Goal: Complete application form

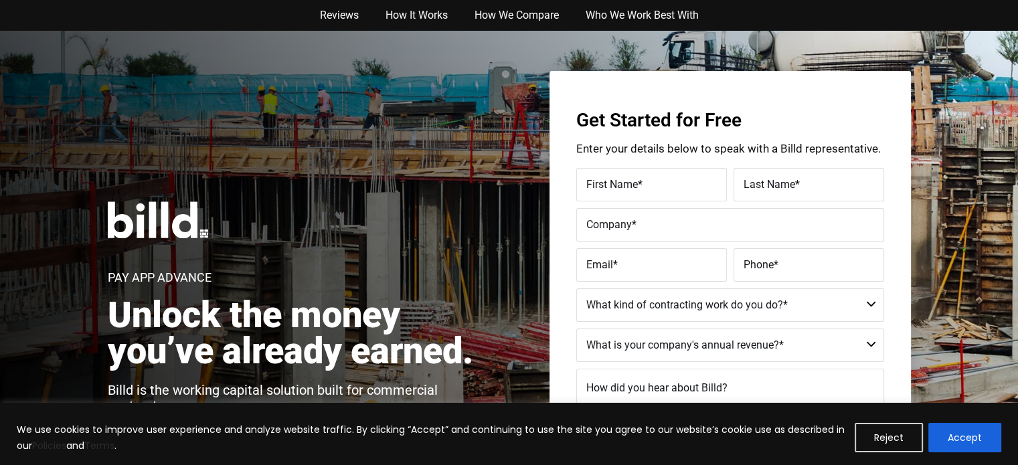
click at [673, 186] on label "First Name *" at bounding box center [651, 184] width 130 height 19
click at [673, 186] on input "First Name *" at bounding box center [651, 184] width 151 height 33
type input "Test"
type input "Billd Test - DO NOT CONTACT"
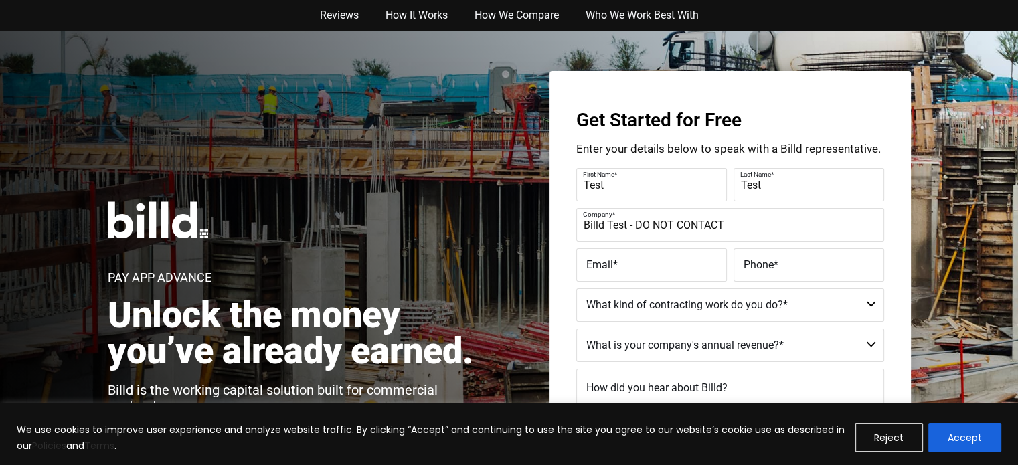
click at [608, 272] on label "Email *" at bounding box center [651, 265] width 130 height 19
click at [608, 272] on input "Email *" at bounding box center [651, 264] width 151 height 33
type input "testing@rightleftagency.com"
click at [792, 272] on label "Phone *" at bounding box center [808, 265] width 130 height 19
click at [792, 272] on input "Phone *" at bounding box center [808, 264] width 151 height 33
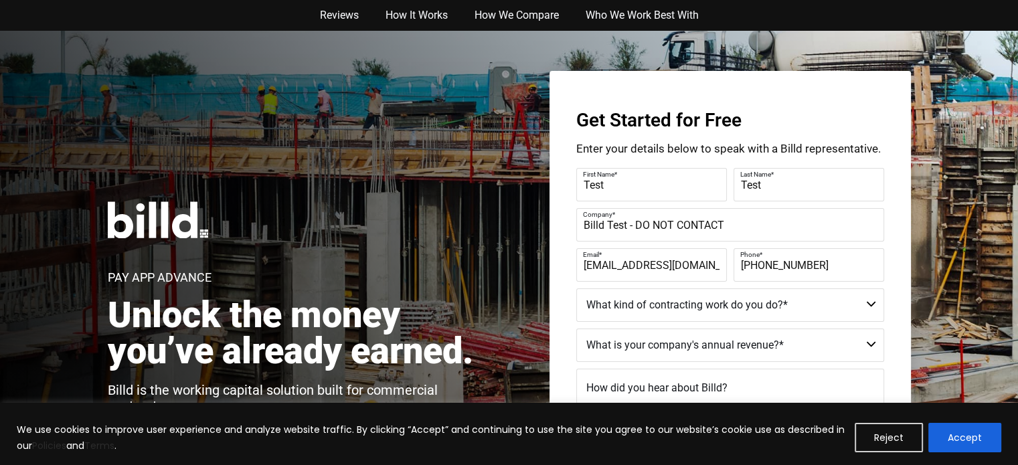
type input "(999) 999-9999"
click at [747, 306] on select "Commercial Commercial and Residential Residential Not a Contractor" at bounding box center [730, 304] width 308 height 33
select select "Residential"
click at [576, 288] on select "Commercial Commercial and Residential Residential Not a Contractor" at bounding box center [730, 304] width 308 height 33
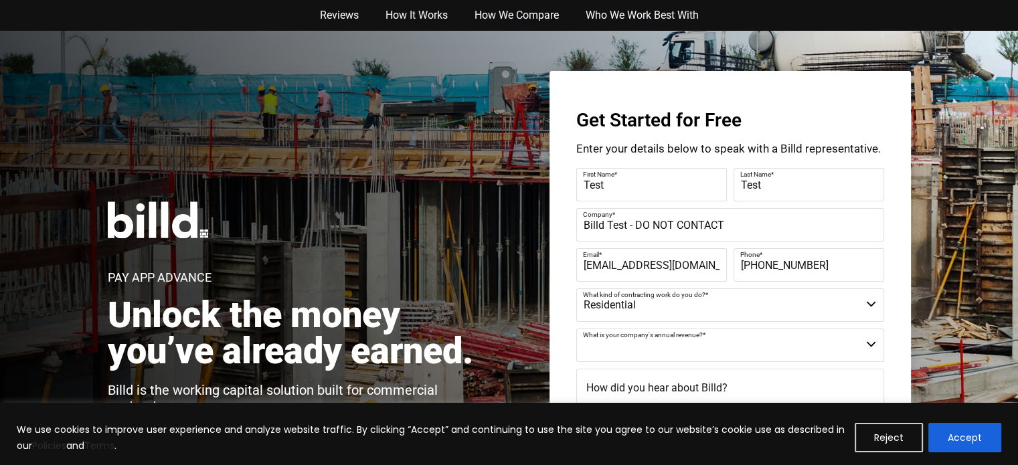
click at [738, 342] on select "$40M + $25M - $40M $8M - $25M $4M - $8M $2M - $4M $1M - $2M Less than $1M" at bounding box center [730, 345] width 308 height 33
select select "$1M - $2M"
click at [576, 329] on select "$40M + $25M - $40M $8M - $25M $4M - $8M $2M - $4M $1M - $2M Less than $1M" at bounding box center [730, 345] width 308 height 33
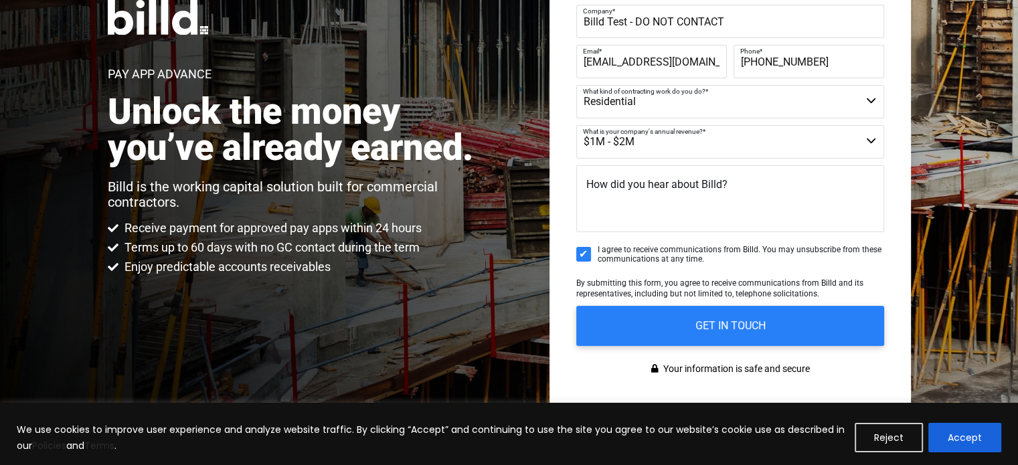
scroll to position [234, 0]
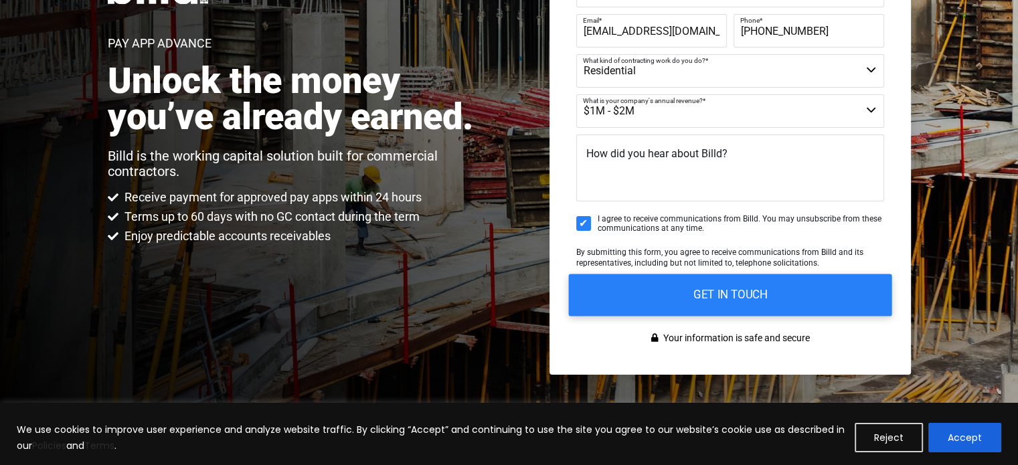
click at [757, 288] on input "GET IN TOUCH" at bounding box center [729, 295] width 323 height 42
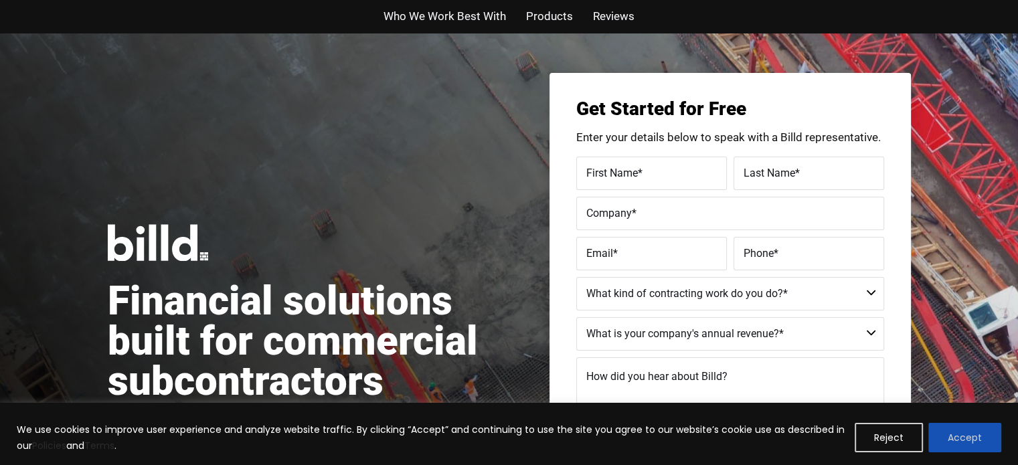
click at [947, 439] on button "Accept" at bounding box center [964, 437] width 73 height 29
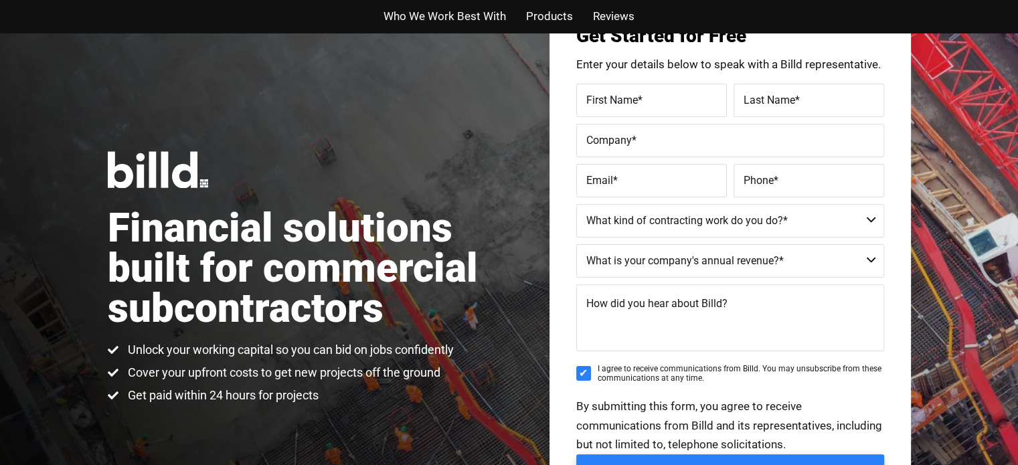
scroll to position [64, 0]
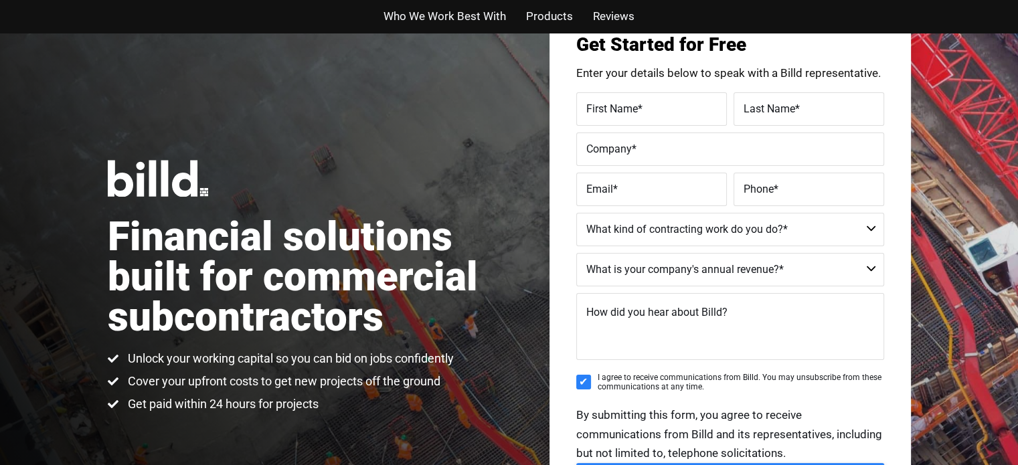
click at [672, 104] on label "First Name *" at bounding box center [651, 108] width 130 height 19
click at [672, 104] on input "First Name *" at bounding box center [651, 108] width 151 height 33
type input "Test"
paste input "Billd Test - DO NOT CONTACT"
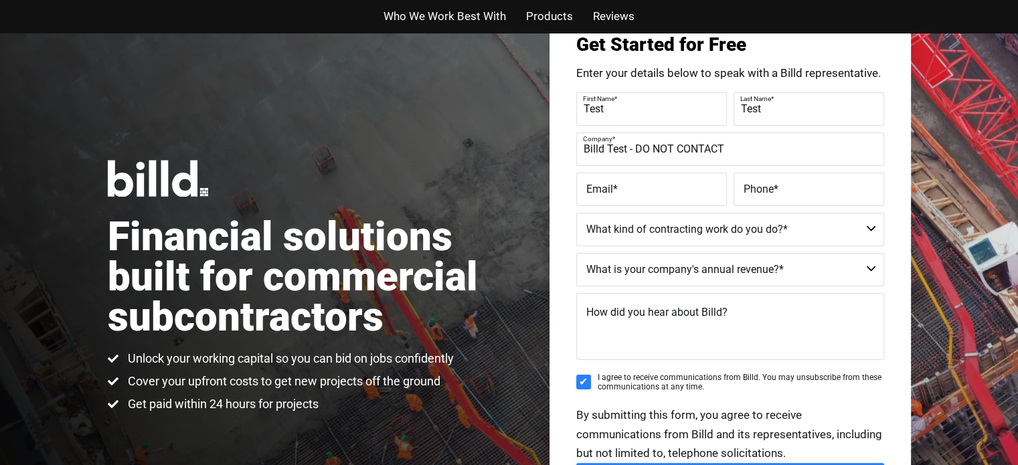
type input "Billd Test - DO NOT CONTACT"
click at [624, 188] on label "Email *" at bounding box center [651, 188] width 130 height 19
click at [624, 188] on input "Email *" at bounding box center [651, 189] width 151 height 33
type input "test@rightleftagencycom"
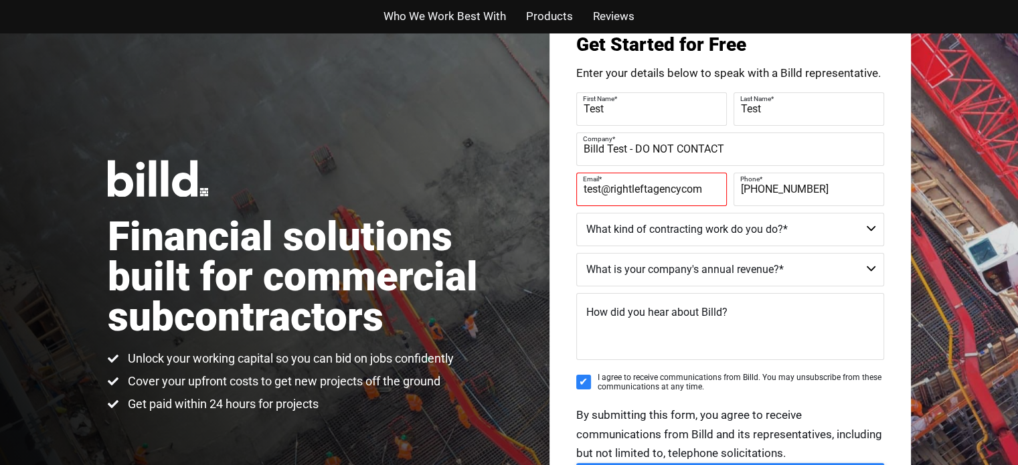
type input "[PHONE_NUMBER]"
click at [657, 231] on select "Commercial Commercial and Residential Residential Not a Contractor" at bounding box center [730, 229] width 308 height 33
select select "Commercial and Residential"
click at [576, 213] on select "Commercial Commercial and Residential Residential Not a Contractor" at bounding box center [730, 229] width 308 height 33
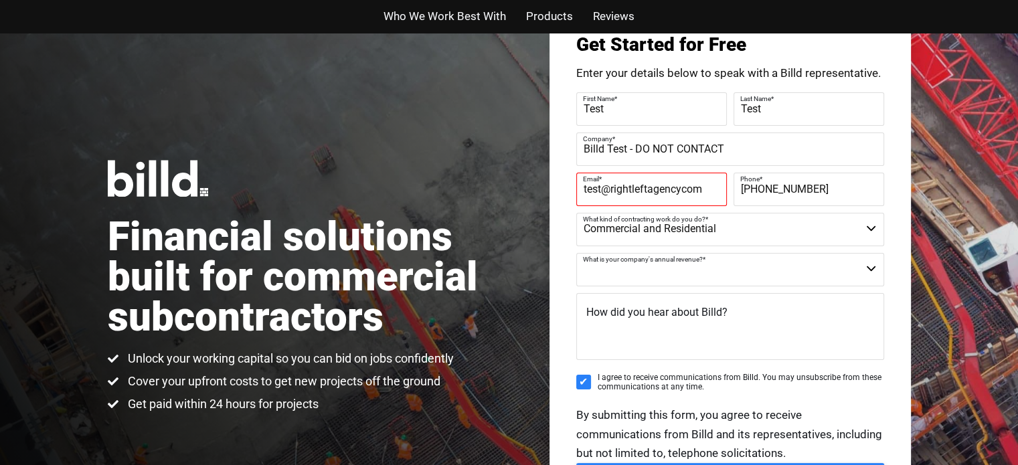
click at [655, 274] on select "$40M + $25M - $40M $8M - $25M $4M - $8M $2M - $4M $1M - $2M Less than $1M" at bounding box center [730, 269] width 308 height 33
select select "$1M - $2M"
click at [576, 253] on select "$40M + $25M - $40M $8M - $25M $4M - $8M $2M - $4M $1M - $2M Less than $1M" at bounding box center [730, 269] width 308 height 33
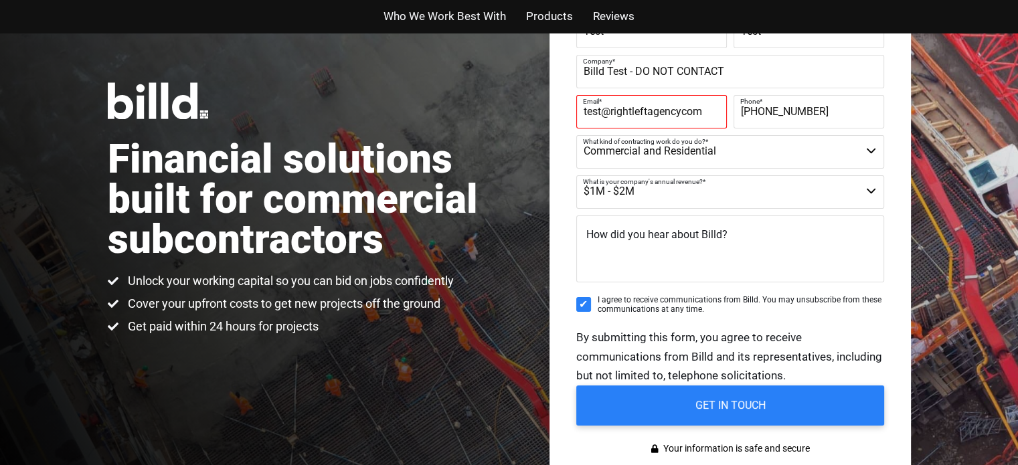
scroll to position [173, 0]
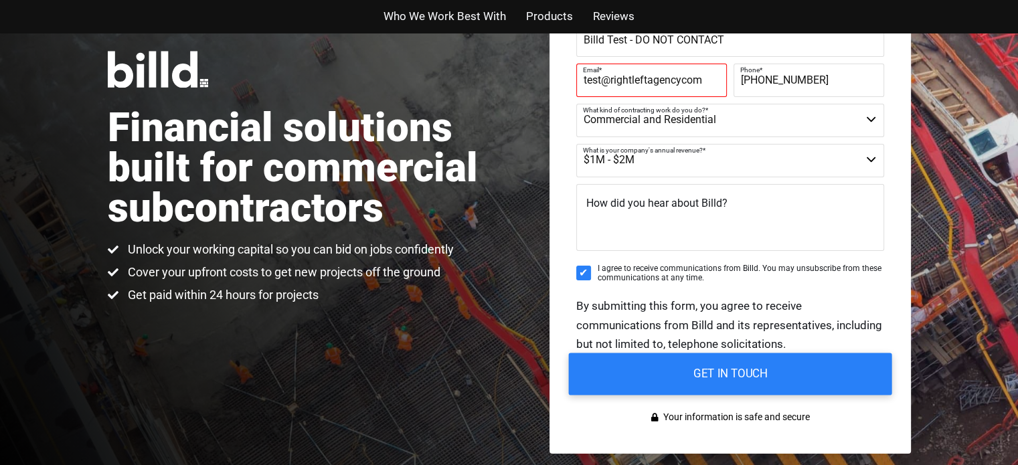
click at [688, 366] on input "GET IN TOUCH" at bounding box center [729, 374] width 323 height 42
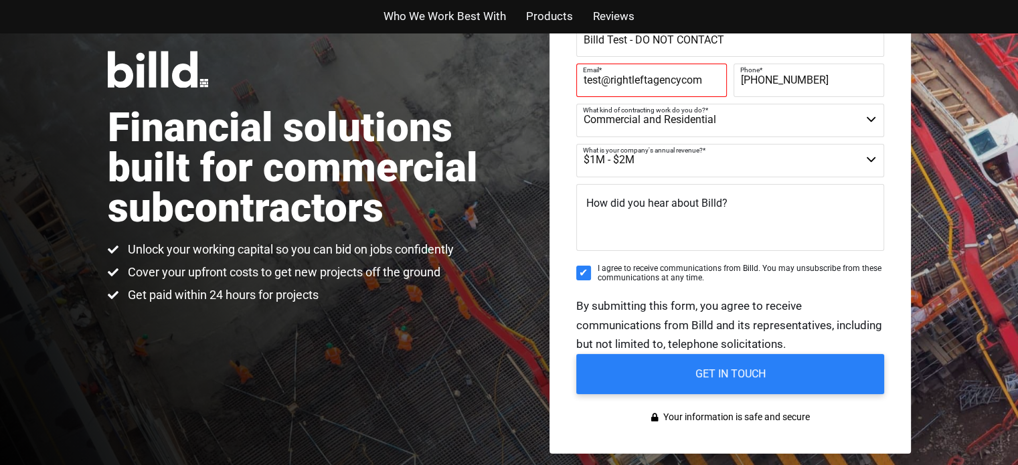
click at [626, 87] on input "test@rightleftagencycom" at bounding box center [651, 80] width 151 height 33
click at [639, 70] on label "Email *" at bounding box center [650, 69] width 134 height 19
click at [639, 70] on input "test@rightleftagencycom" at bounding box center [651, 80] width 151 height 33
click at [632, 77] on label "Email *" at bounding box center [650, 69] width 134 height 19
click at [632, 77] on input "test@rightleftagencycom" at bounding box center [651, 80] width 151 height 33
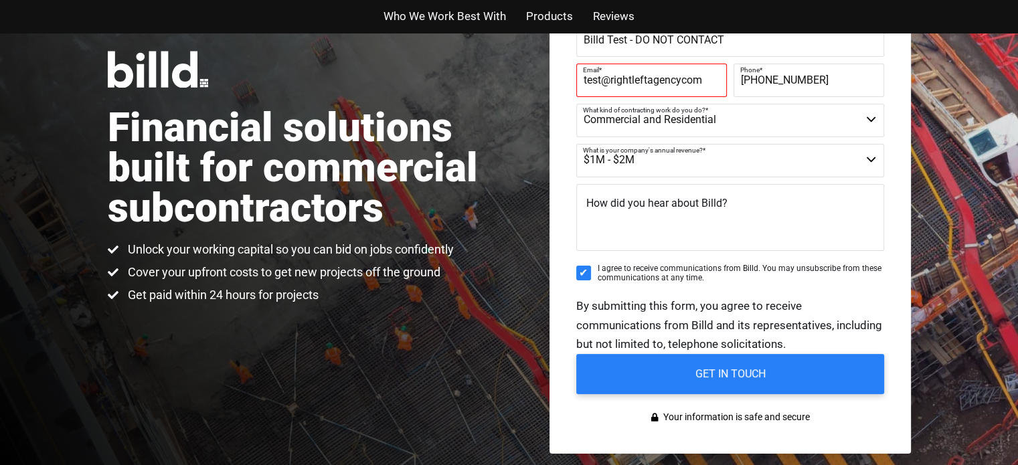
click at [632, 77] on label "Email *" at bounding box center [650, 69] width 134 height 19
click at [632, 77] on input "test@rightleftagencycom" at bounding box center [651, 80] width 151 height 33
click at [632, 77] on label "Email *" at bounding box center [650, 69] width 134 height 19
click at [632, 77] on input "test@rightleftagencycom" at bounding box center [651, 80] width 151 height 33
click at [682, 77] on label "Email *" at bounding box center [650, 69] width 134 height 19
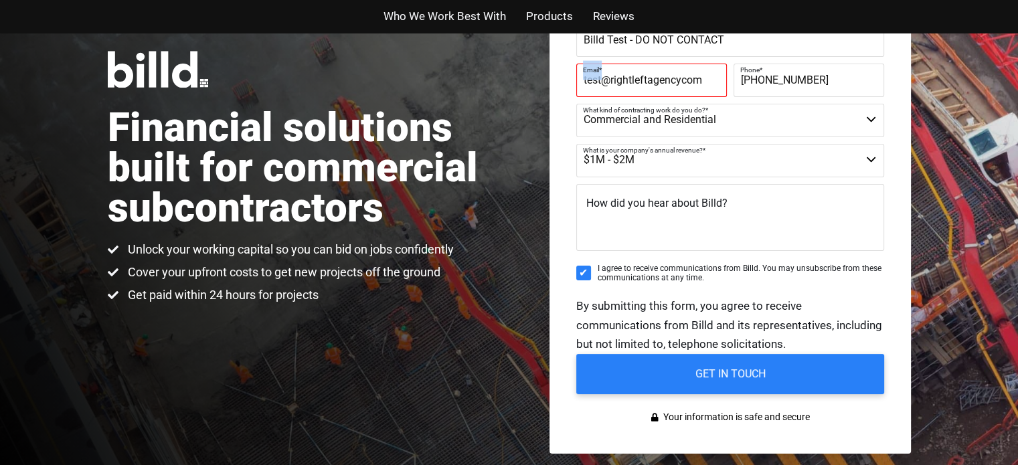
click at [682, 77] on input "test@rightleftagencycom" at bounding box center [651, 80] width 151 height 33
click at [684, 81] on input "test@rightleftagencycom" at bounding box center [651, 80] width 151 height 33
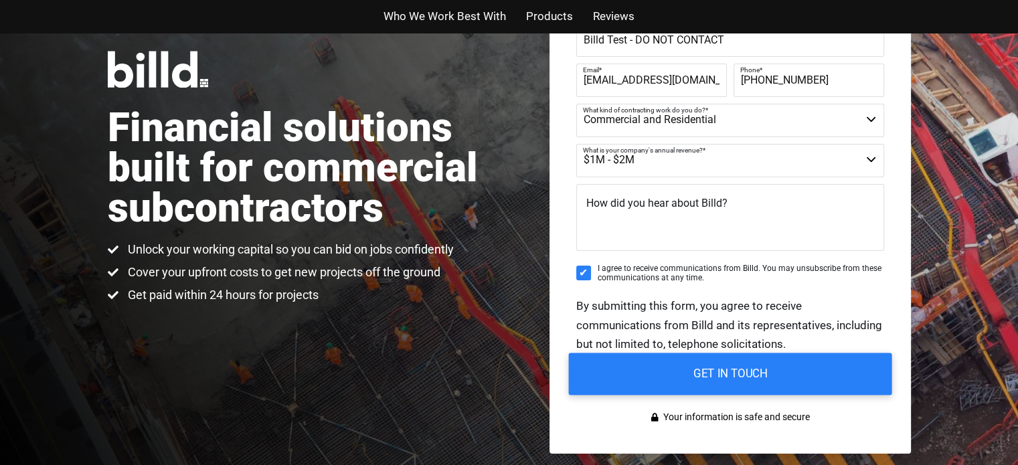
type input "test@rightleftagency.com"
click at [709, 368] on input "GET IN TOUCH" at bounding box center [729, 374] width 323 height 42
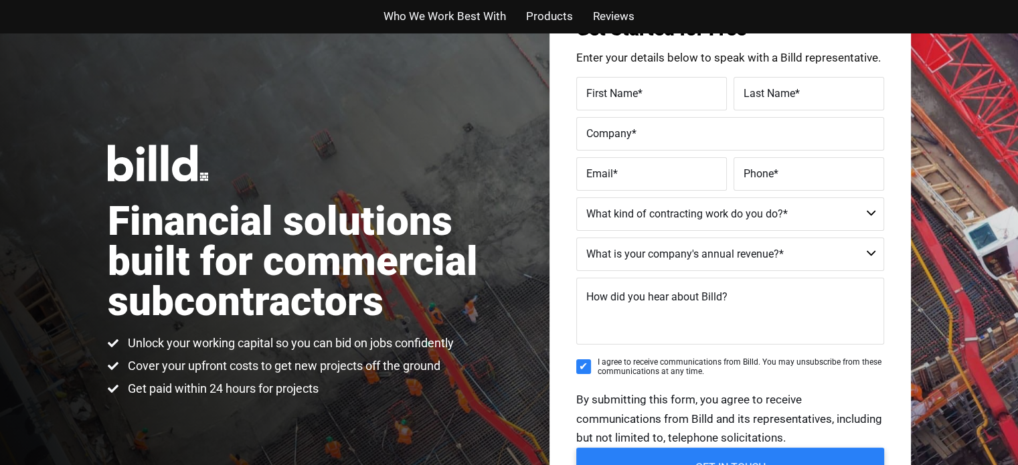
scroll to position [53, 0]
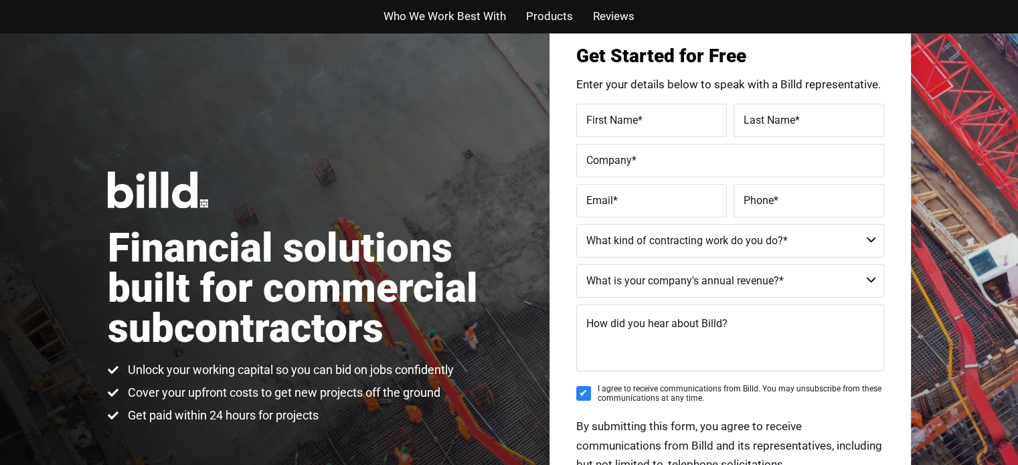
click at [671, 116] on label "First Name *" at bounding box center [651, 119] width 130 height 19
click at [671, 116] on input "First Name *" at bounding box center [651, 120] width 151 height 33
type input "Test"
type input "T"
type input "Testing"
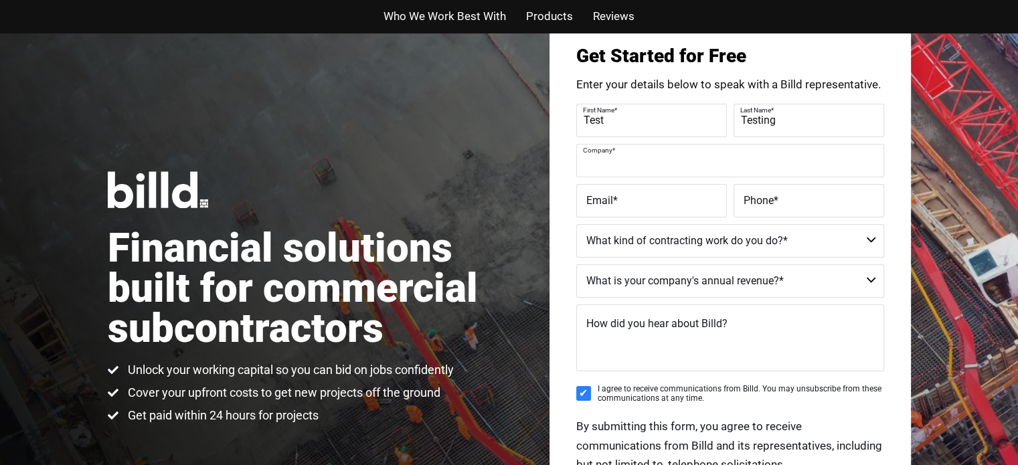
paste input "[URL][DOMAIN_NAME]"
type input "[URL][DOMAIN_NAME]"
type input "Billd Test - DO NOT CONTACT"
click at [629, 219] on form "First Name * Test Last Name * Testing Company * Billd Test - DO NOT CONTACT Ema…" at bounding box center [730, 309] width 308 height 411
click at [617, 207] on label "Email *" at bounding box center [651, 200] width 130 height 19
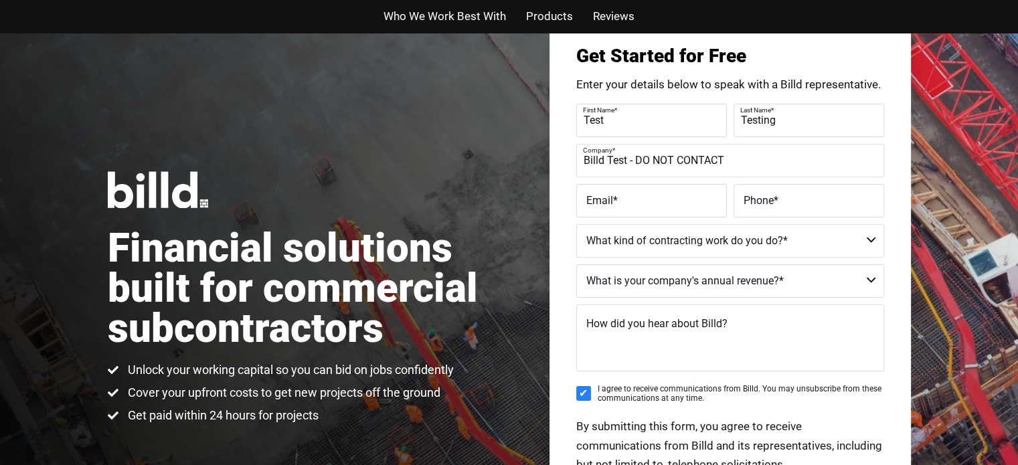
click at [617, 207] on input "Email *" at bounding box center [651, 200] width 151 height 33
type input "[EMAIL_ADDRESS][DOMAIN_NAME]"
type input "[PHONE_NUMBER]"
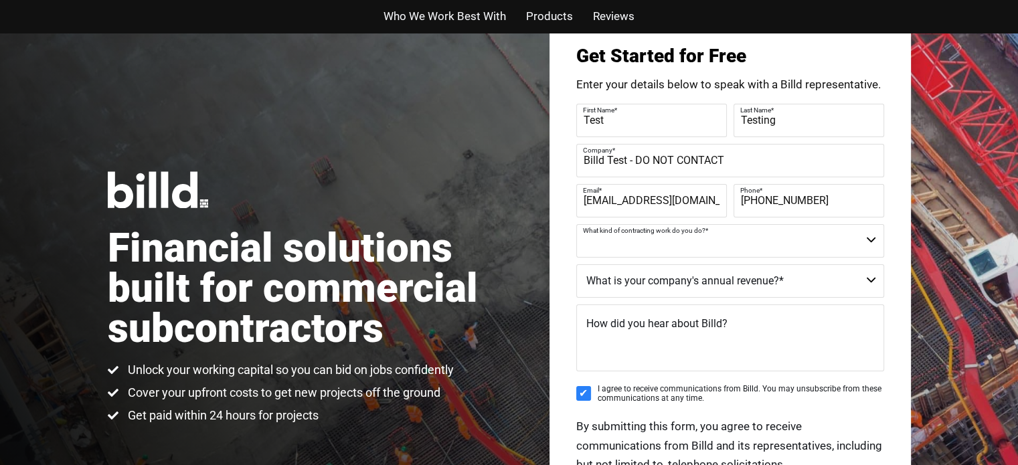
click at [642, 239] on select "Commercial Commercial and Residential Residential Not a Contractor" at bounding box center [730, 240] width 308 height 33
select select "Residential"
click at [576, 224] on select "Commercial Commercial and Residential Residential Not a Contractor" at bounding box center [730, 240] width 308 height 33
click at [624, 292] on select "$40M + $25M - $40M $8M - $25M $4M - $8M $2M - $4M $1M - $2M Less than $1M" at bounding box center [730, 280] width 308 height 33
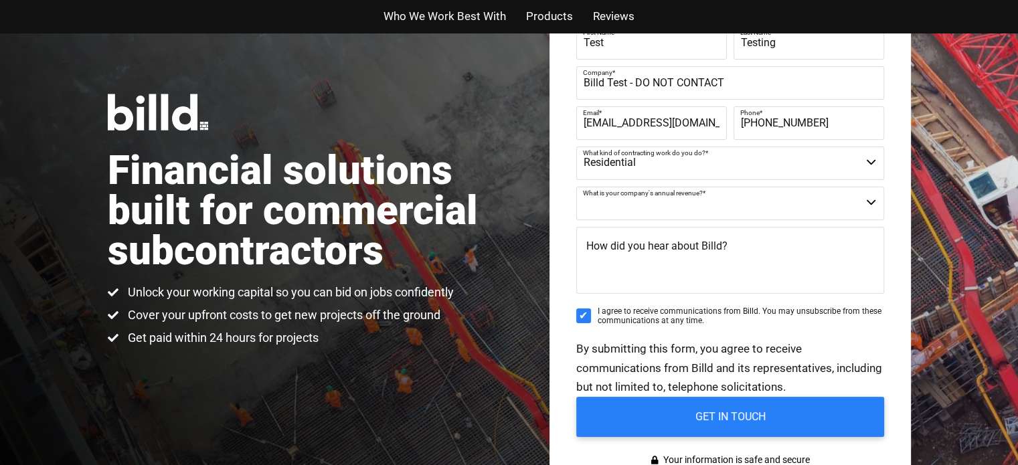
scroll to position [149, 0]
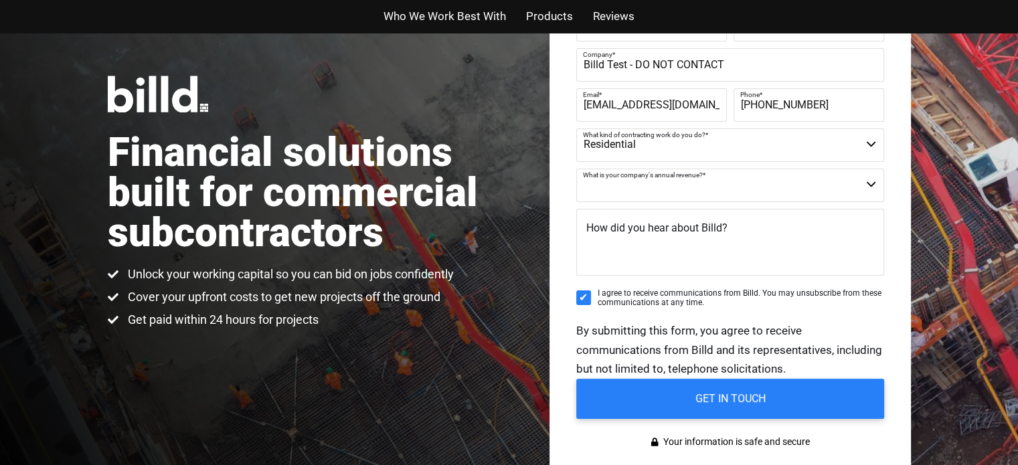
click at [699, 177] on select "$40M + $25M - $40M $8M - $25M $4M - $8M $2M - $4M $1M - $2M Less than $1M" at bounding box center [730, 185] width 308 height 33
select select "Less than $1M"
click at [576, 169] on select "$40M + $25M - $40M $8M - $25M $4M - $8M $2M - $4M $1M - $2M Less than $1M" at bounding box center [730, 185] width 308 height 33
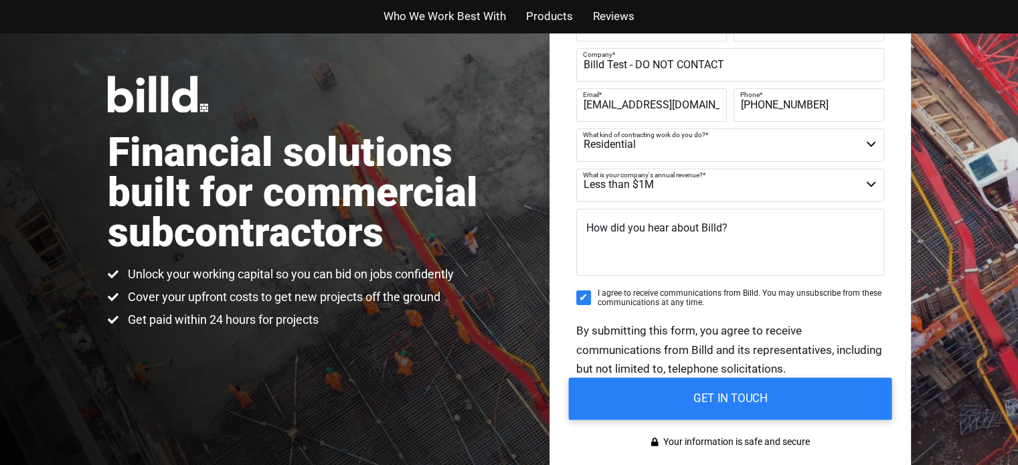
click at [716, 395] on input "GET IN TOUCH" at bounding box center [729, 399] width 323 height 42
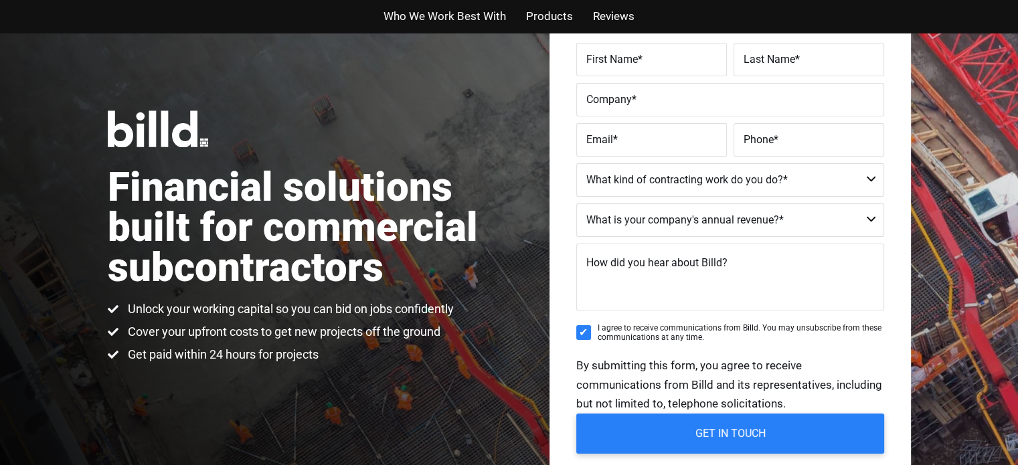
scroll to position [104, 0]
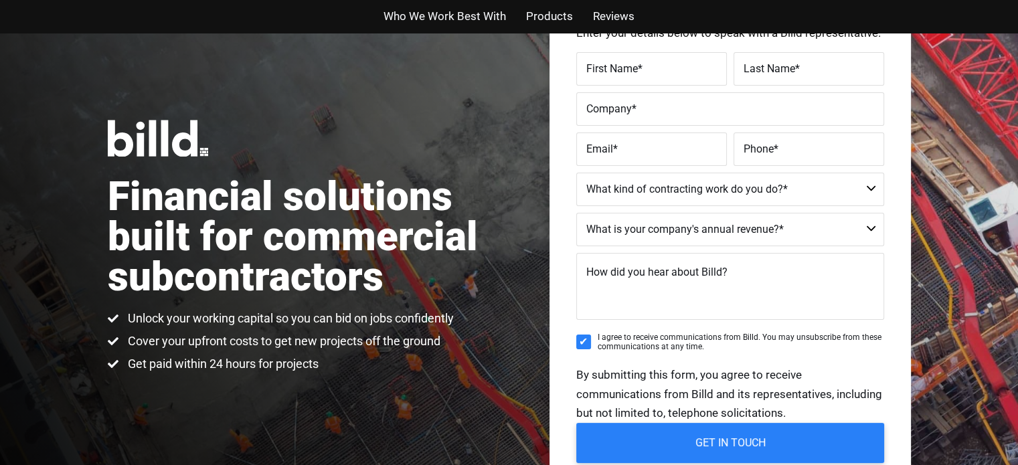
click at [652, 71] on label "First Name *" at bounding box center [651, 68] width 130 height 19
click at [652, 71] on input "First Name *" at bounding box center [651, 68] width 151 height 33
type input "Test"
type input "Billd Test - DO NOT CONTACT"
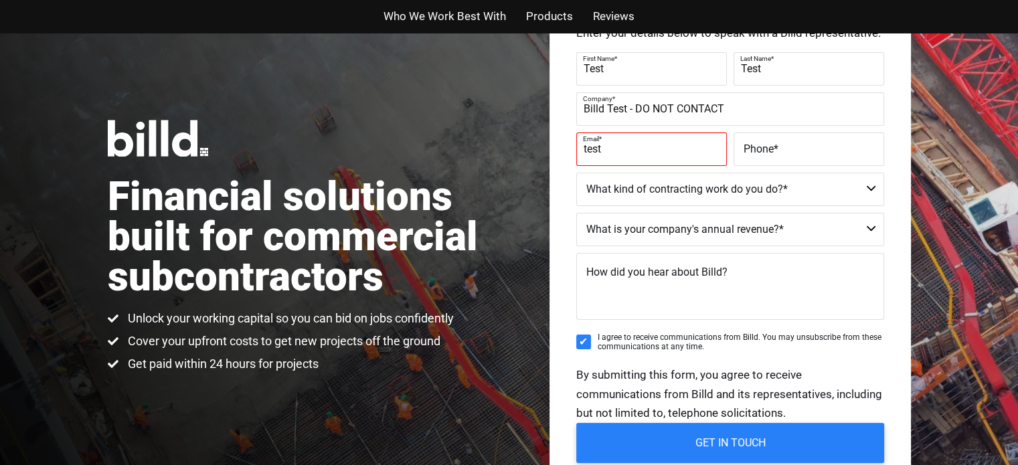
type input "testing@rightleftagency.com"
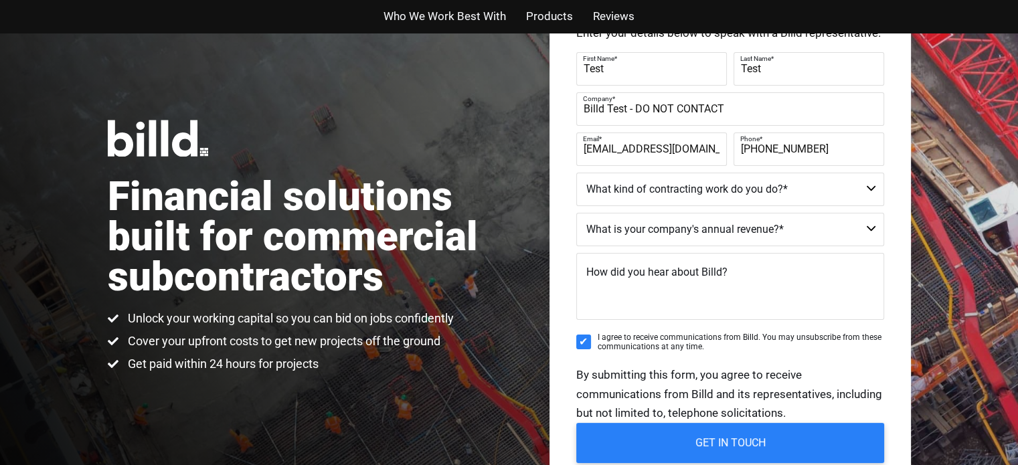
type input "(999) 999-9999"
click at [686, 193] on select "Commercial Commercial and Residential Residential Not a Contractor" at bounding box center [730, 189] width 308 height 33
select select "Commercial"
click at [576, 173] on select "Commercial Commercial and Residential Residential Not a Contractor" at bounding box center [730, 189] width 308 height 33
click at [670, 237] on select "$40M + $25M - $40M $8M - $25M $4M - $8M $2M - $4M $1M - $2M Less than $1M" at bounding box center [730, 229] width 308 height 33
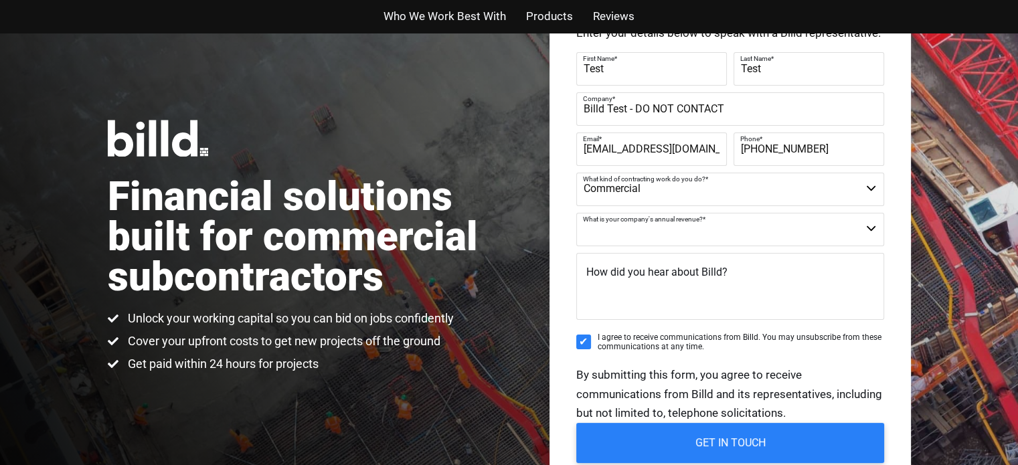
select select "$25M - $40M"
click at [576, 213] on select "$40M + $25M - $40M $8M - $25M $4M - $8M $2M - $4M $1M - $2M Less than $1M" at bounding box center [730, 229] width 308 height 33
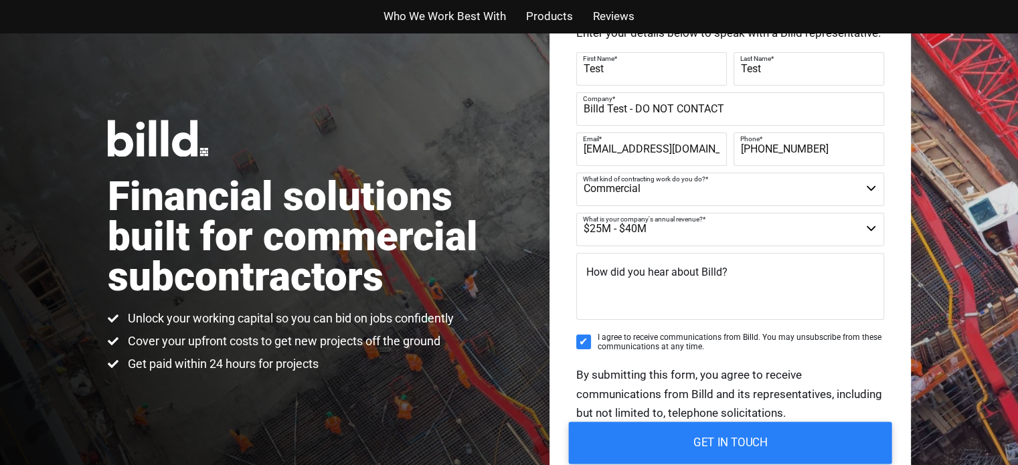
click at [737, 448] on input "GET IN TOUCH" at bounding box center [729, 443] width 323 height 42
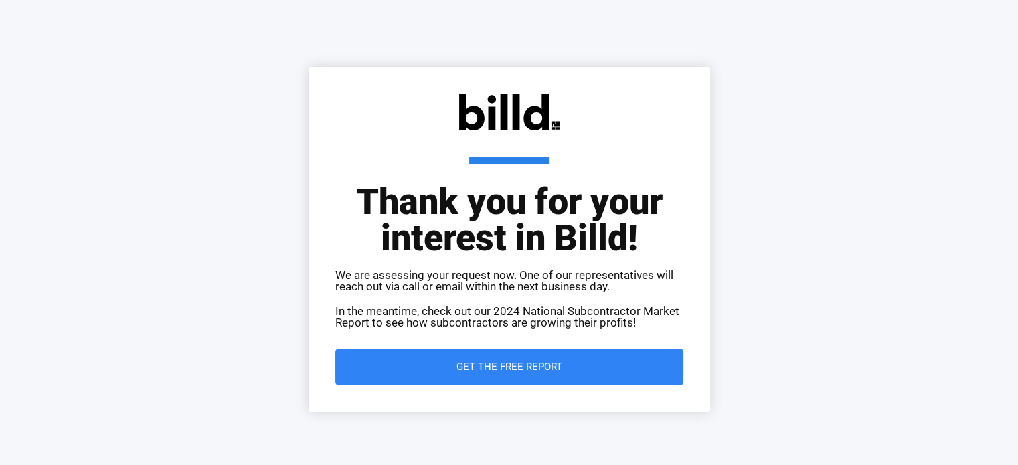
click at [836, 66] on div "Thank you for your interest in Billd! We are assessing your request now. One of…" at bounding box center [509, 233] width 1018 height 466
click at [995, 55] on div "Thank you for your interest in Billd! We are assessing your request now. One of…" at bounding box center [509, 233] width 1018 height 466
